Goal: Information Seeking & Learning: Learn about a topic

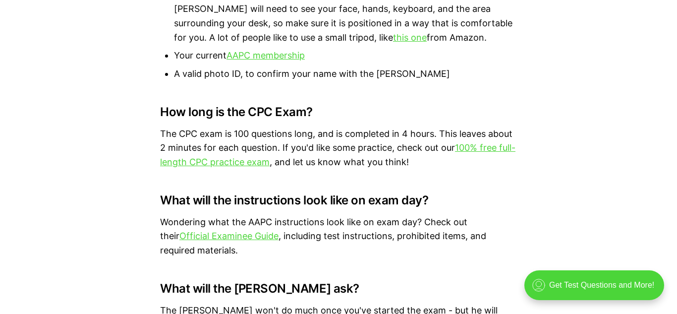
scroll to position [3168, 0]
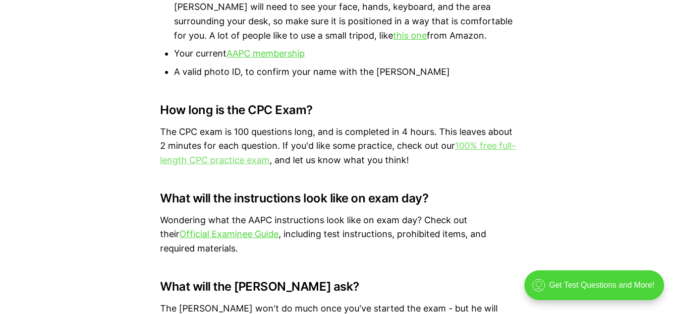
click at [254, 147] on link "100% free full-length CPC practice exam" at bounding box center [337, 152] width 355 height 25
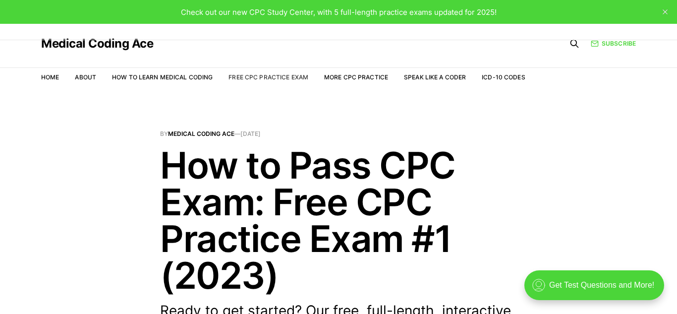
click at [262, 77] on link "Free CPC Practice Exam" at bounding box center [268, 76] width 80 height 7
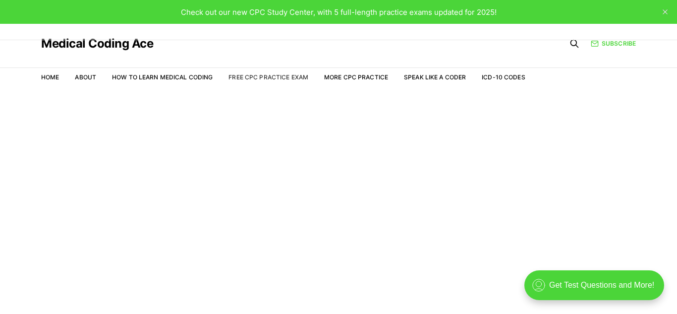
click at [269, 80] on link "Free CPC Practice Exam" at bounding box center [268, 76] width 80 height 7
click at [365, 79] on link "More CPC Practice" at bounding box center [356, 76] width 64 height 7
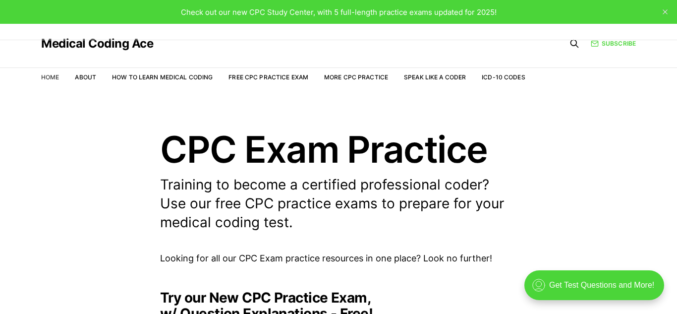
click at [54, 77] on link "Home" at bounding box center [50, 76] width 18 height 7
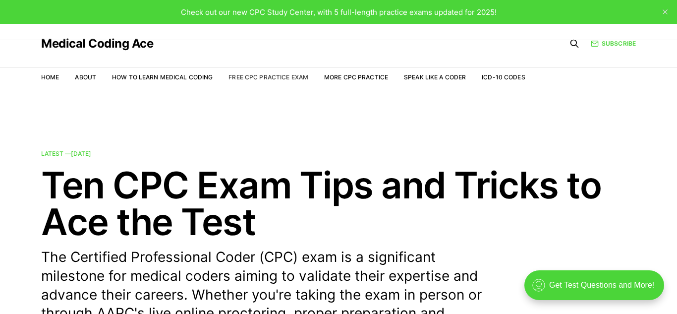
click at [243, 75] on link "Free CPC Practice Exam" at bounding box center [268, 76] width 80 height 7
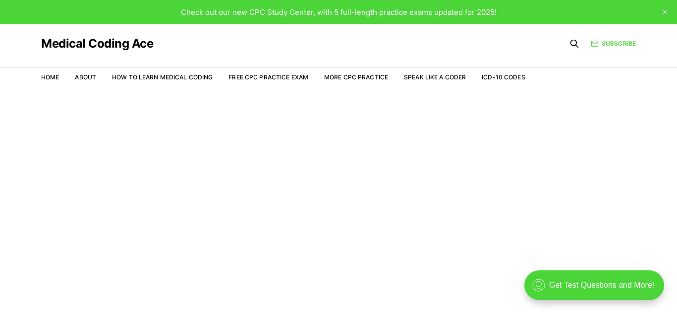
click at [268, 73] on li "Free CPC Practice Exam" at bounding box center [268, 77] width 80 height 9
click at [267, 77] on link "Free CPC Practice Exam" at bounding box center [268, 76] width 80 height 7
click at [257, 16] on span "Check out our new CPC Study Center, with 5 full-length practice exams updated f…" at bounding box center [339, 11] width 316 height 9
